Goal: Submit feedback/report problem

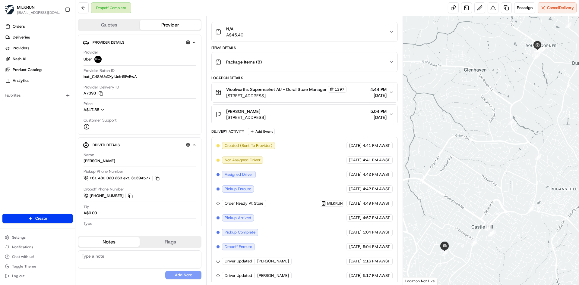
scroll to position [80, 0]
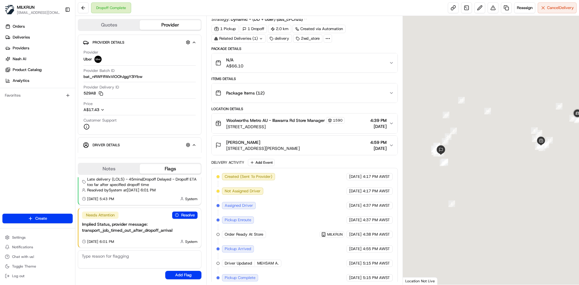
scroll to position [94, 0]
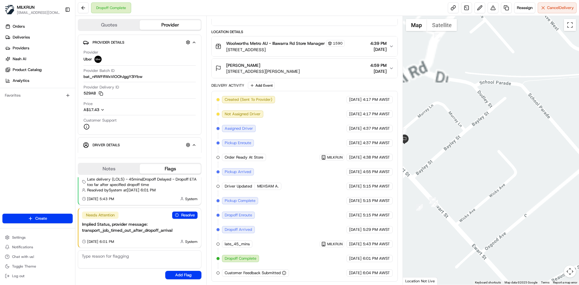
drag, startPoint x: 414, startPoint y: 152, endPoint x: 489, endPoint y: 164, distance: 75.7
click at [489, 164] on div at bounding box center [491, 150] width 176 height 269
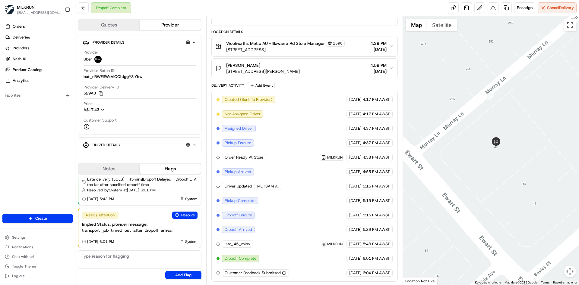
scroll to position [0, 0]
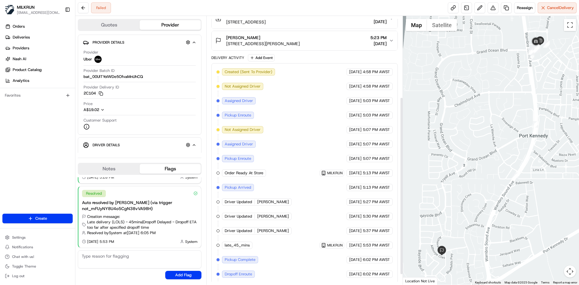
scroll to position [138, 0]
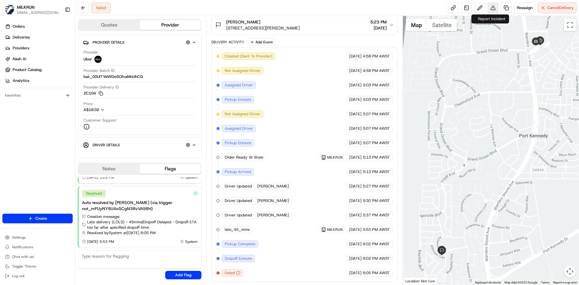
click at [491, 11] on button at bounding box center [492, 7] width 11 height 11
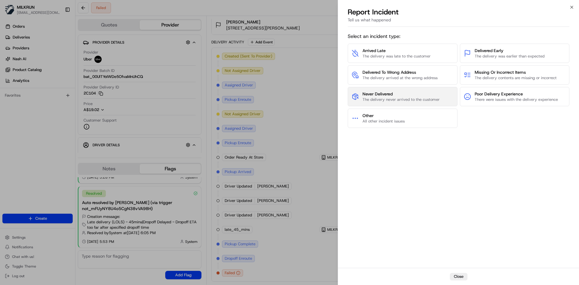
click at [395, 98] on span "The delivery never arrived to the customer" at bounding box center [400, 99] width 77 height 5
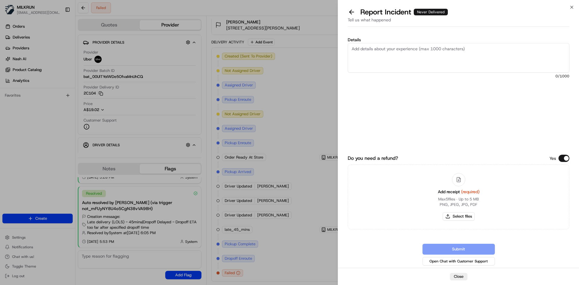
click at [380, 48] on textarea "Details" at bounding box center [458, 58] width 222 height 30
click at [467, 218] on button "Select files" at bounding box center [458, 216] width 32 height 8
type input "C:\fakepath\Chloe D.png"
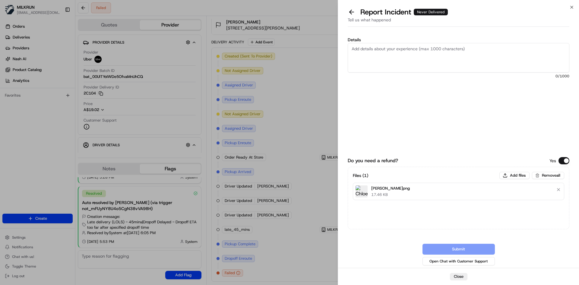
click at [367, 49] on textarea "Details" at bounding box center [458, 58] width 222 height 30
type textarea "Hi Team, Cx"
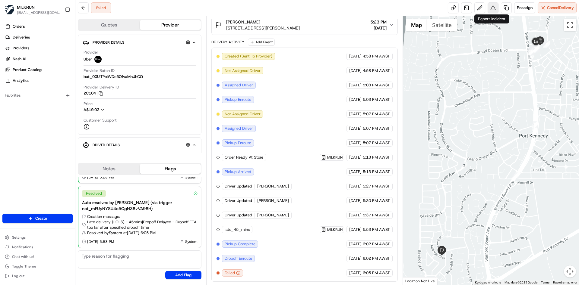
click at [488, 11] on button at bounding box center [492, 7] width 11 height 11
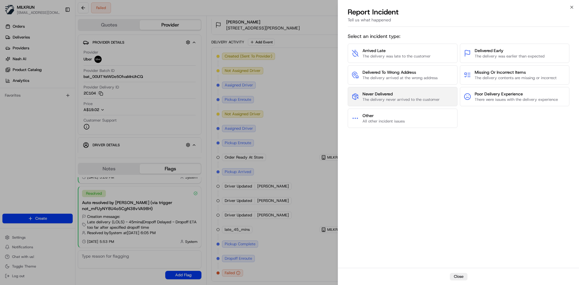
click at [404, 99] on span "The delivery never arrived to the customer" at bounding box center [400, 99] width 77 height 5
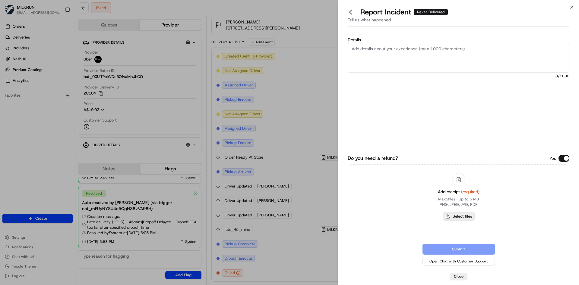
click at [464, 217] on button "Select files" at bounding box center [458, 216] width 32 height 8
click at [466, 214] on button "Select files" at bounding box center [458, 216] width 32 height 8
type input "C:\fakepath\Chloe D.png"
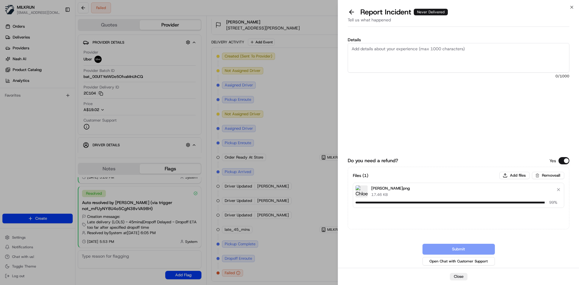
click at [398, 50] on textarea "Details" at bounding box center [458, 58] width 222 height 30
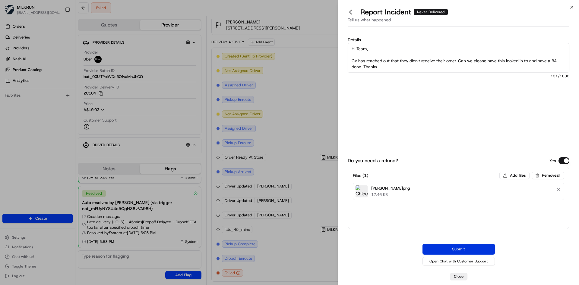
type textarea "HI Team, Cx has reached out that they didn't receive their order. Can we please…"
click at [460, 249] on button "Submit" at bounding box center [458, 249] width 72 height 11
